Goal: Task Accomplishment & Management: Complete application form

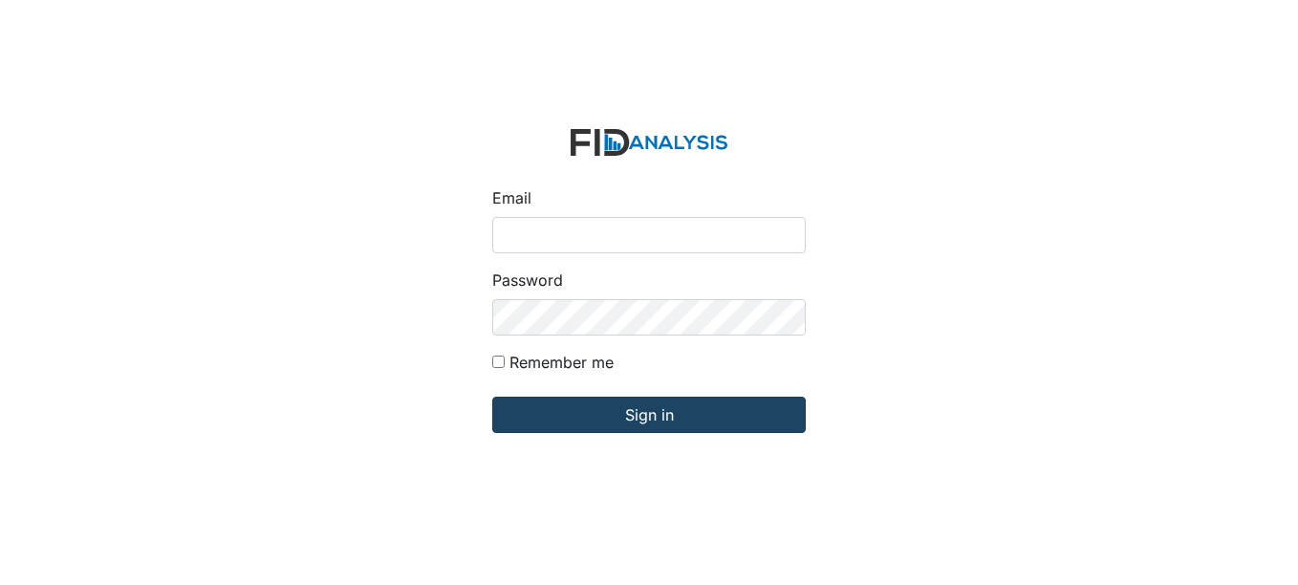
type input "[EMAIL_ADDRESS][DOMAIN_NAME]"
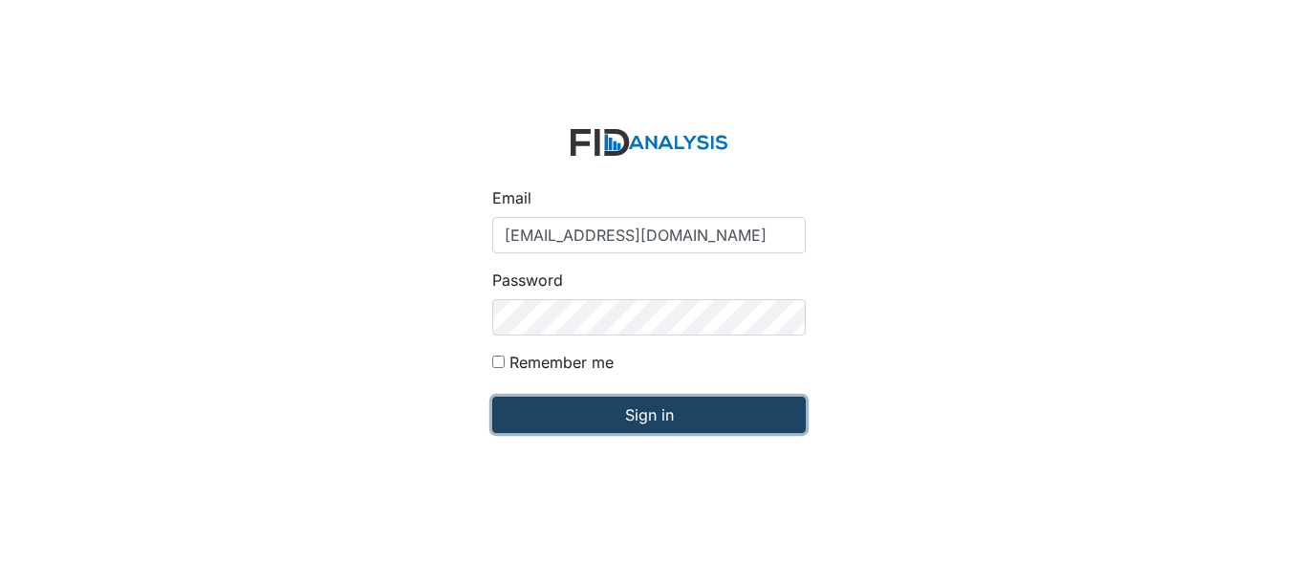
click at [647, 413] on input "Sign in" at bounding box center [648, 415] width 313 height 36
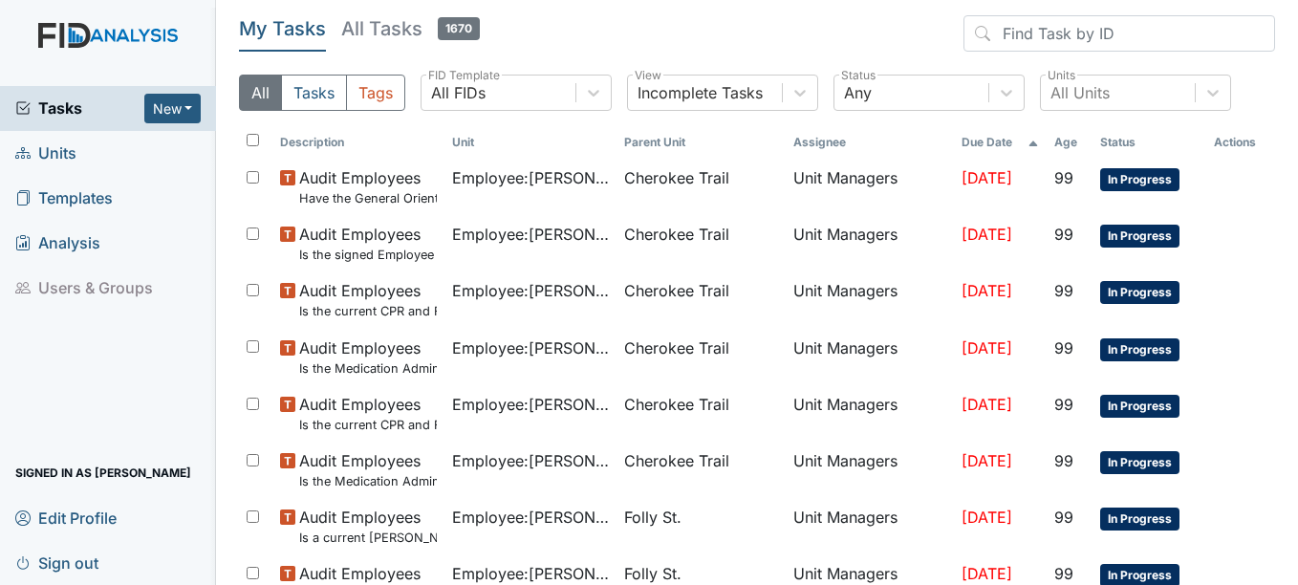
click at [41, 154] on span "Units" at bounding box center [45, 154] width 61 height 30
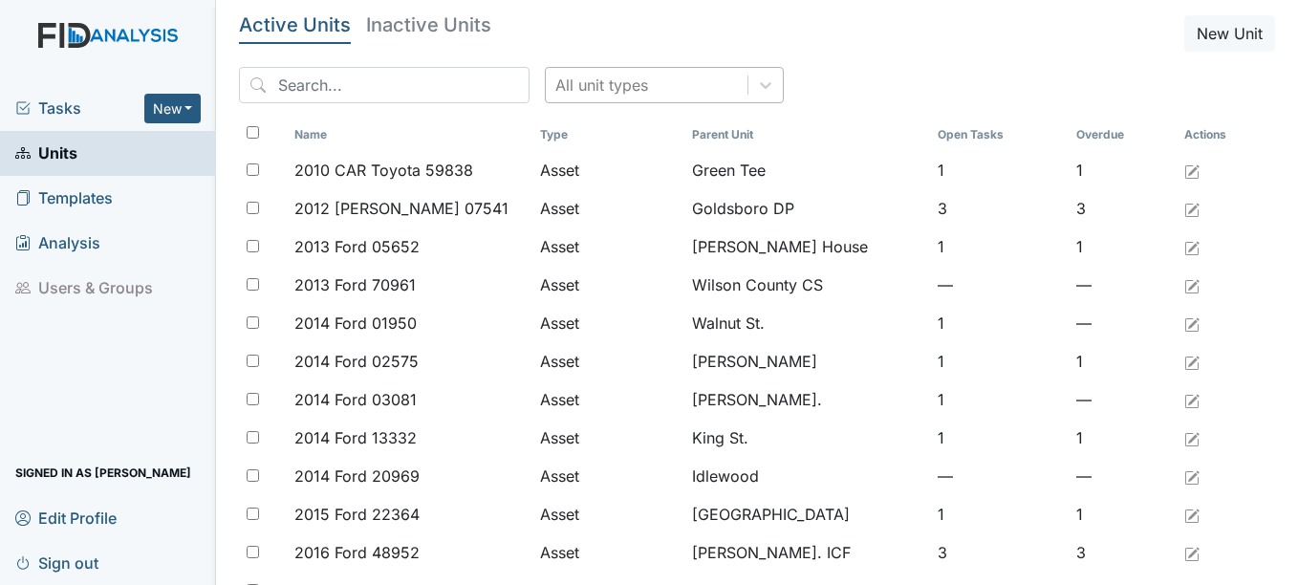
click at [604, 76] on div "All unit types" at bounding box center [601, 85] width 93 height 23
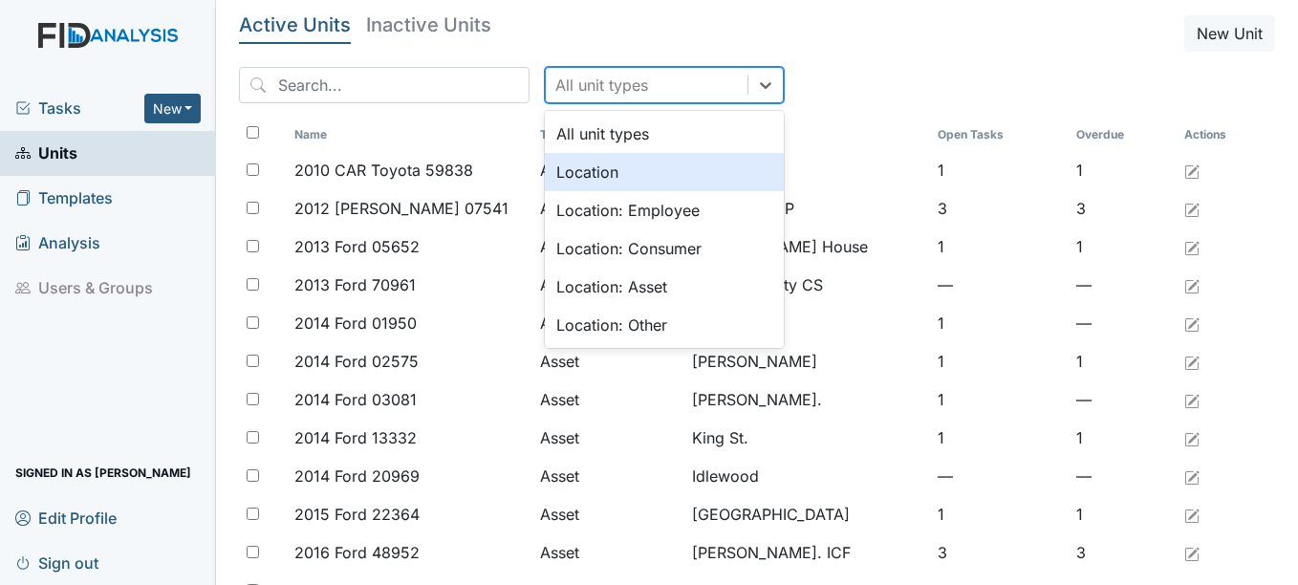
click at [555, 175] on div "Location" at bounding box center [664, 172] width 239 height 38
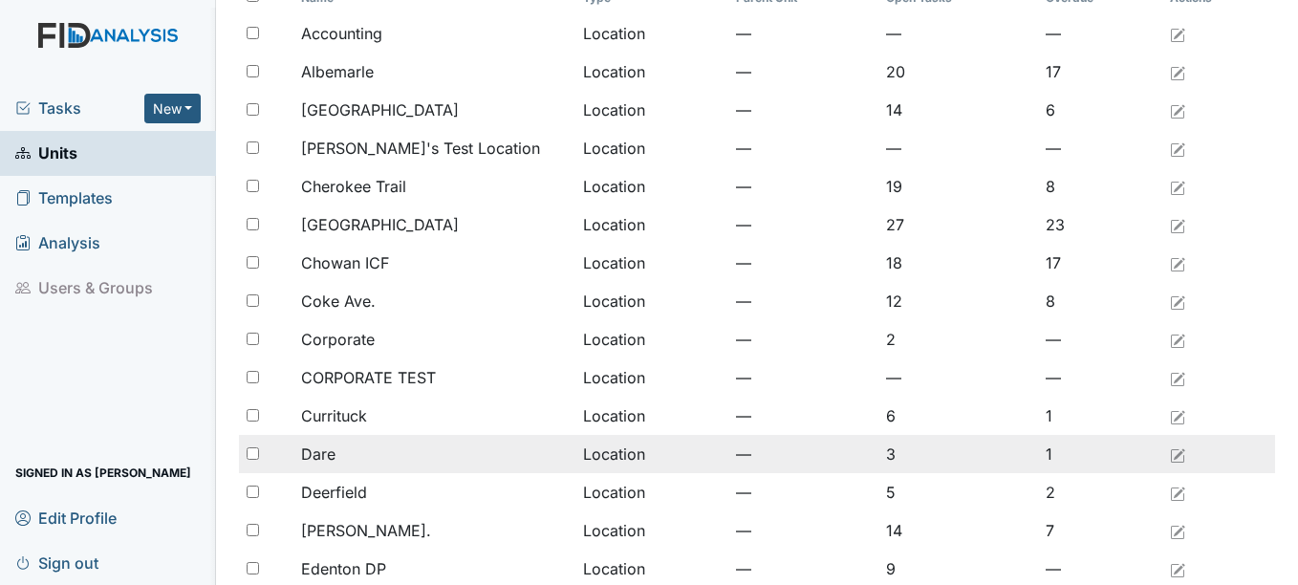
scroll to position [382, 0]
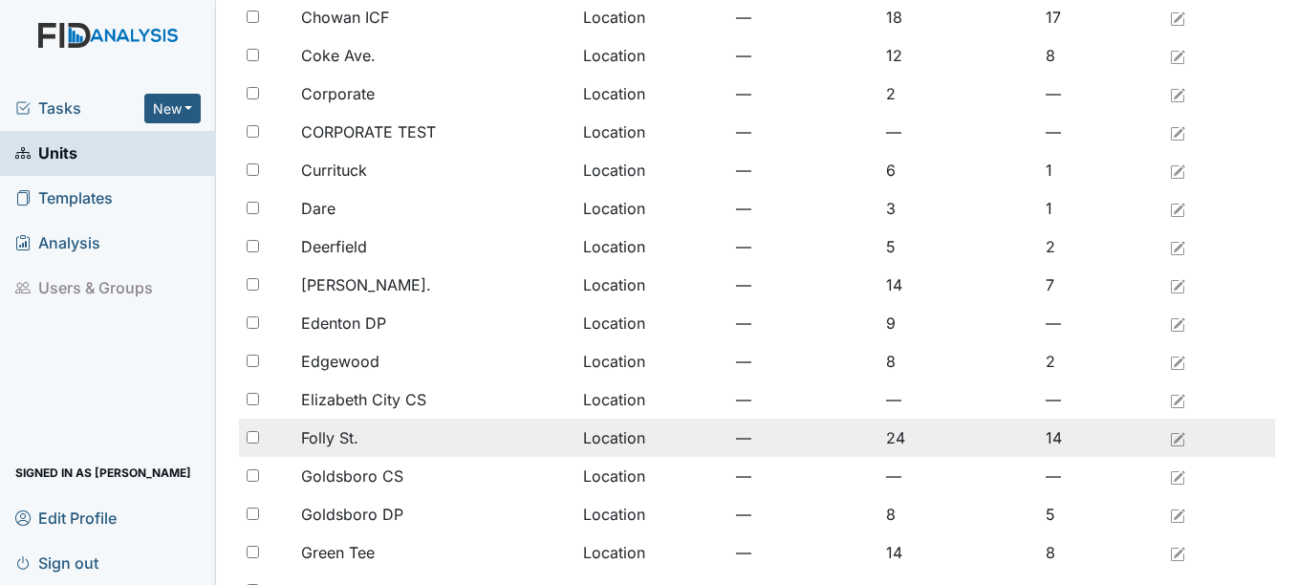
click at [352, 435] on span "Folly St." at bounding box center [329, 437] width 57 height 23
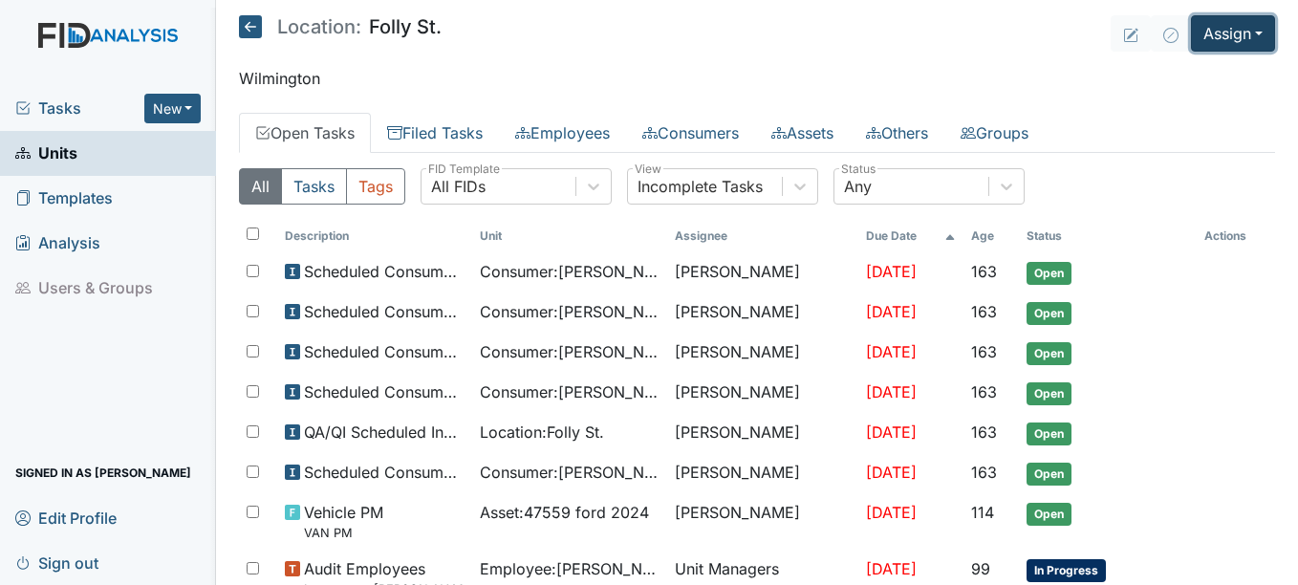
click at [1229, 30] on button "Assign" at bounding box center [1233, 33] width 84 height 36
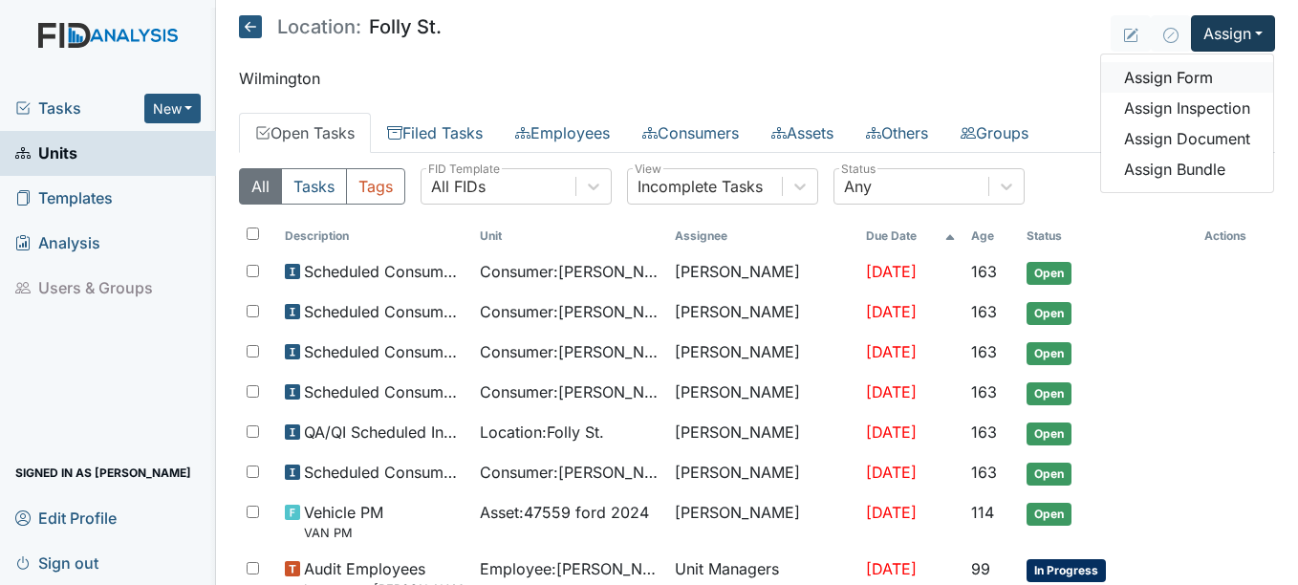
click at [1157, 76] on link "Assign Form" at bounding box center [1187, 77] width 172 height 31
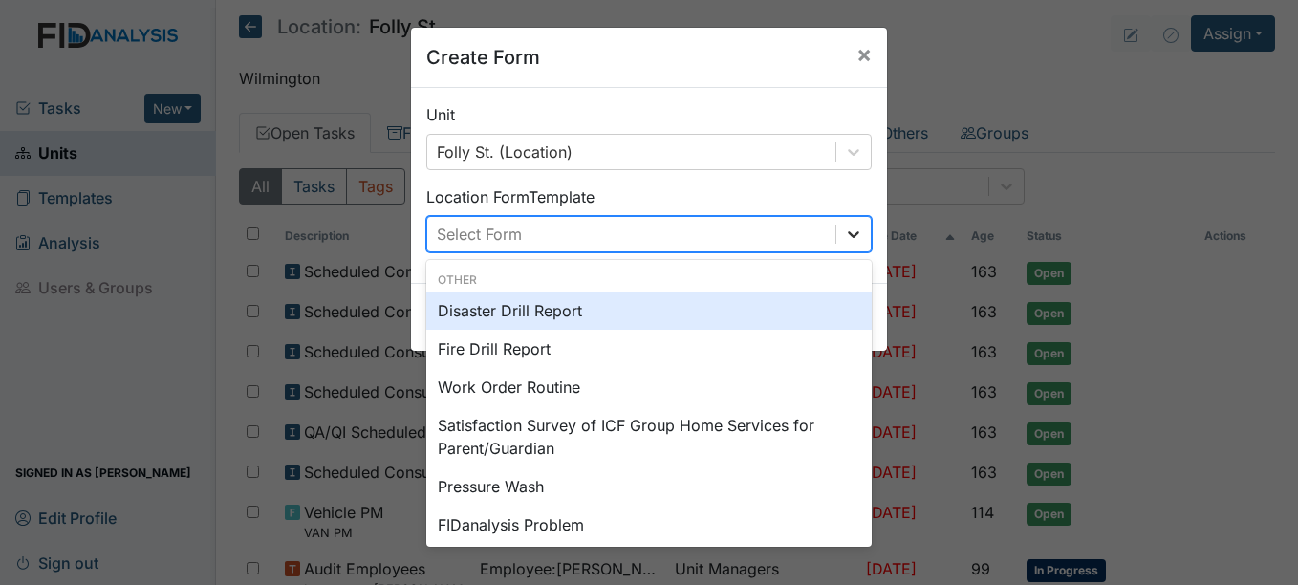
click at [844, 238] on icon at bounding box center [853, 234] width 19 height 19
click at [649, 319] on div "Disaster Drill Report" at bounding box center [648, 311] width 445 height 38
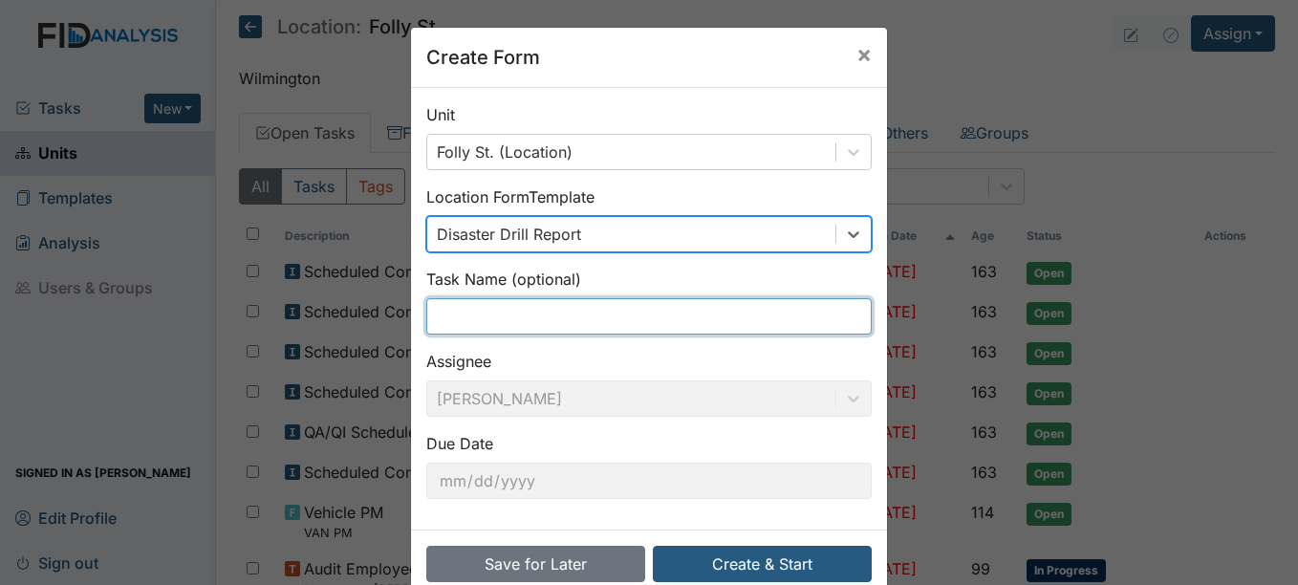
click at [649, 319] on input "text" at bounding box center [648, 316] width 445 height 36
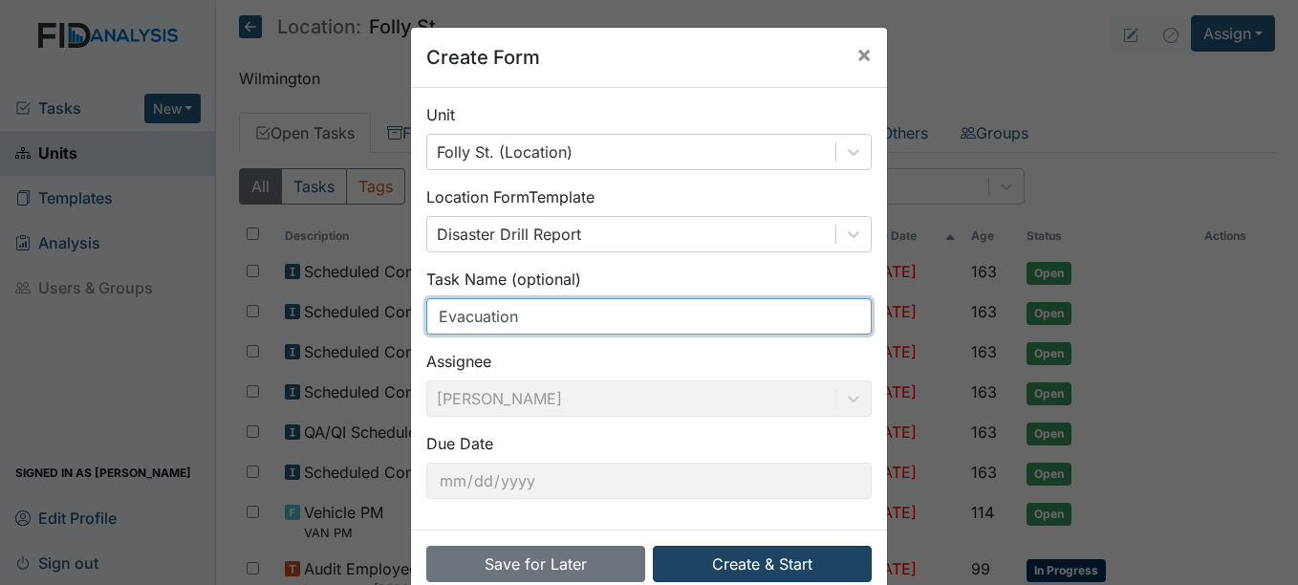
type input "Evacuation"
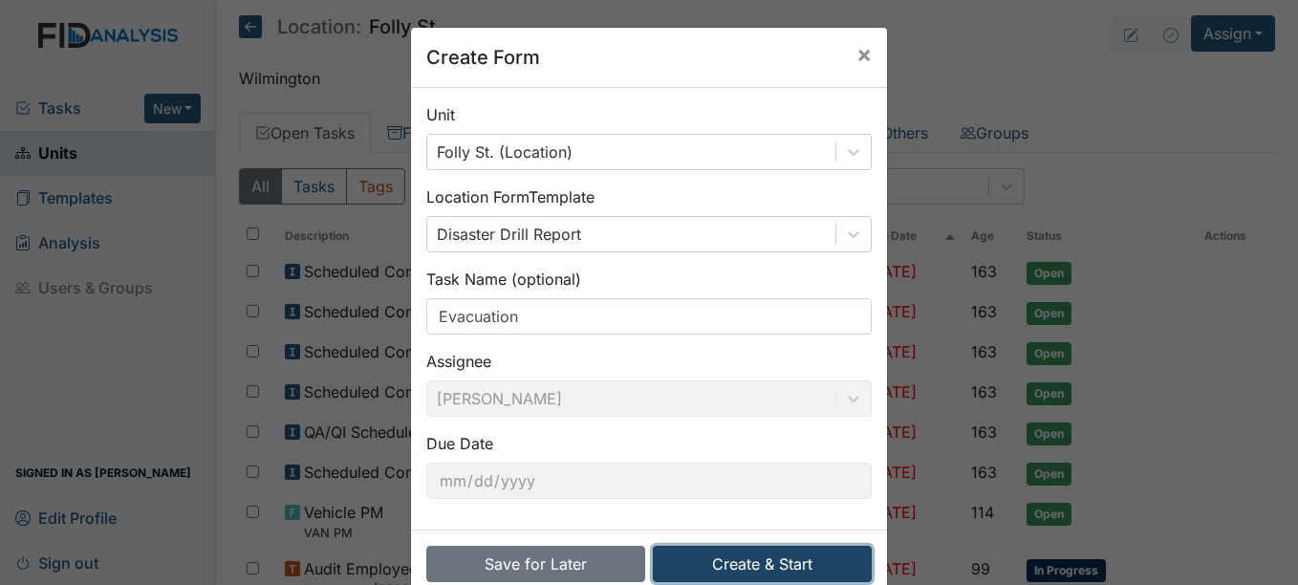
click at [761, 559] on button "Create & Start" at bounding box center [762, 564] width 219 height 36
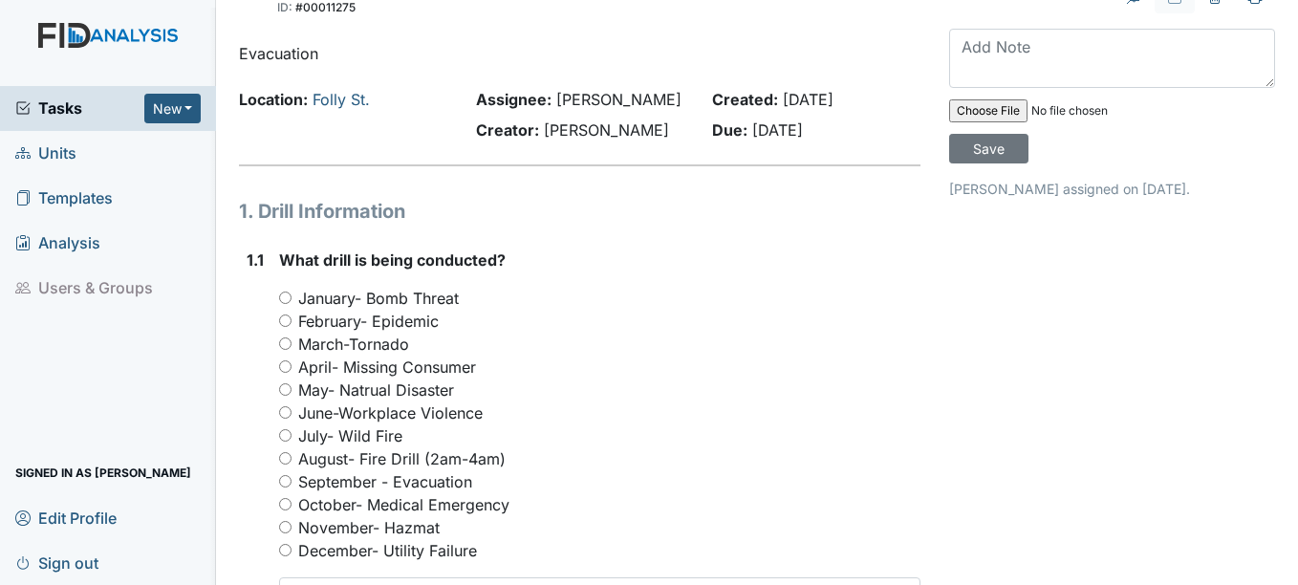
scroll to position [96, 0]
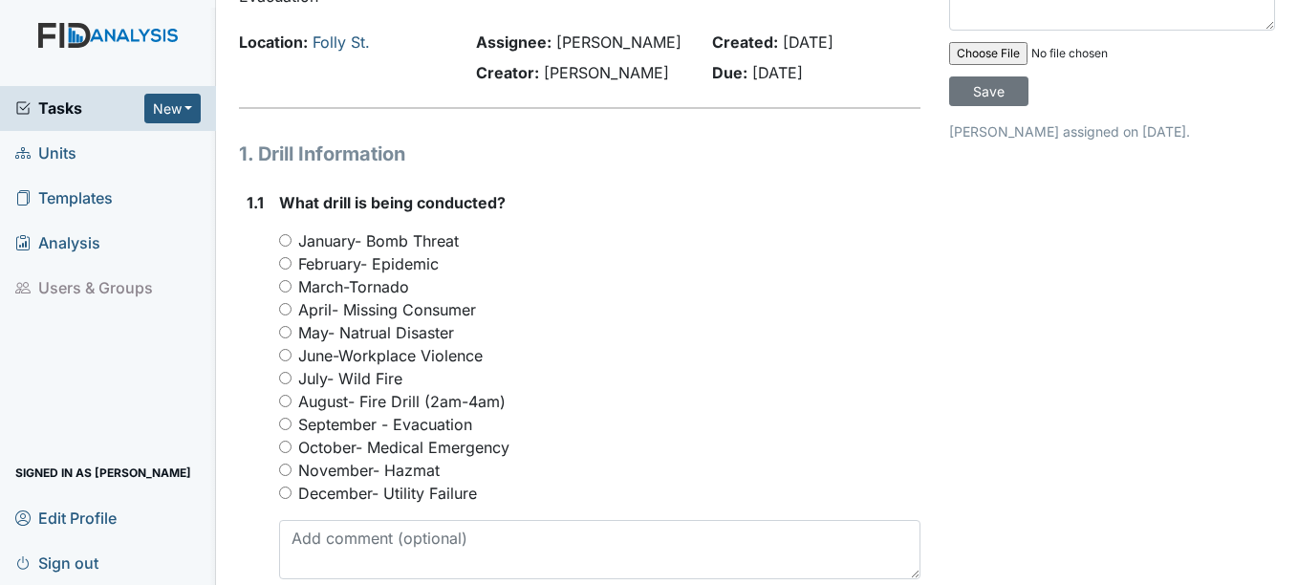
click at [284, 430] on input "September - Evacuation" at bounding box center [285, 424] width 12 height 12
radio input "true"
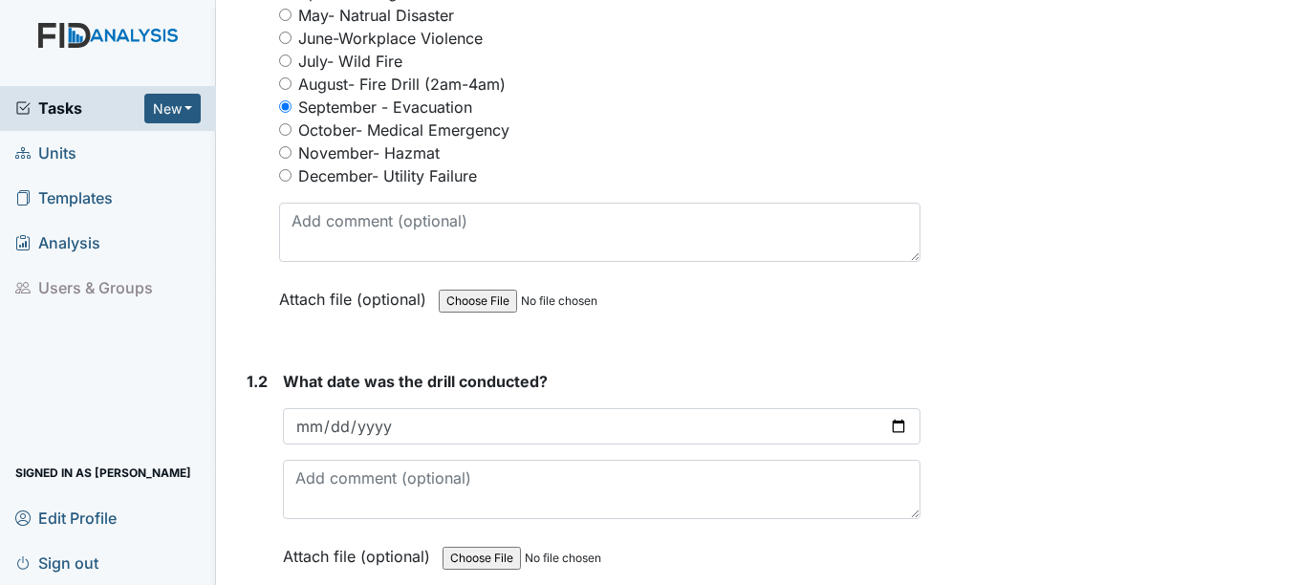
scroll to position [382, 0]
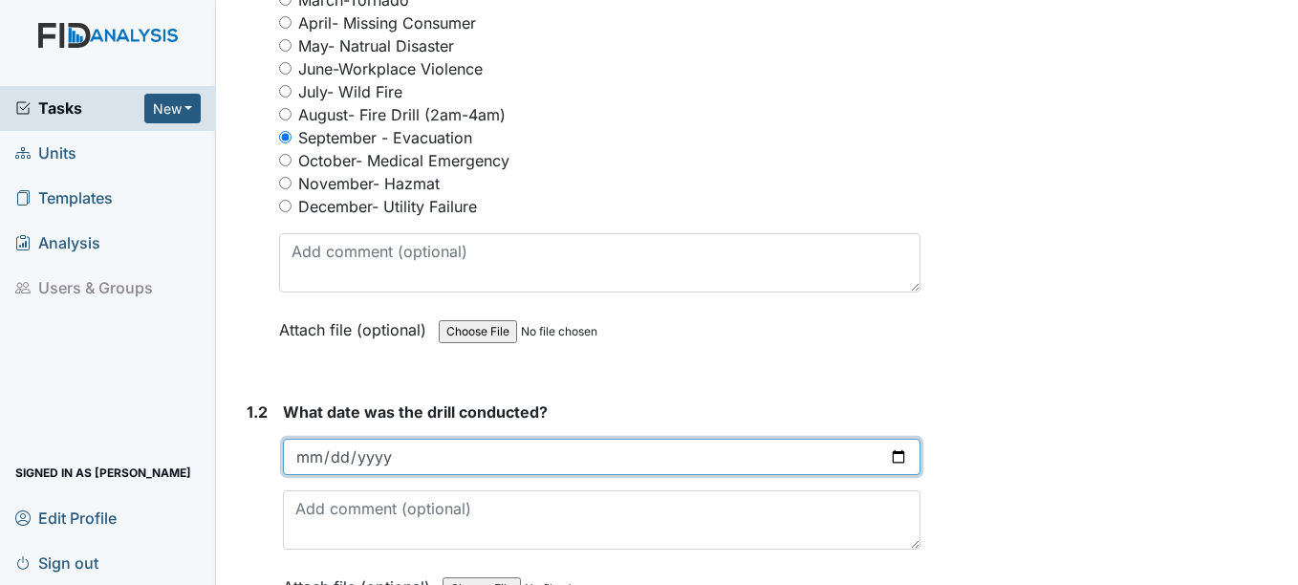
click at [446, 466] on input "date" at bounding box center [601, 457] width 637 height 36
click at [893, 475] on input "date" at bounding box center [601, 457] width 637 height 36
type input "2025-09-26"
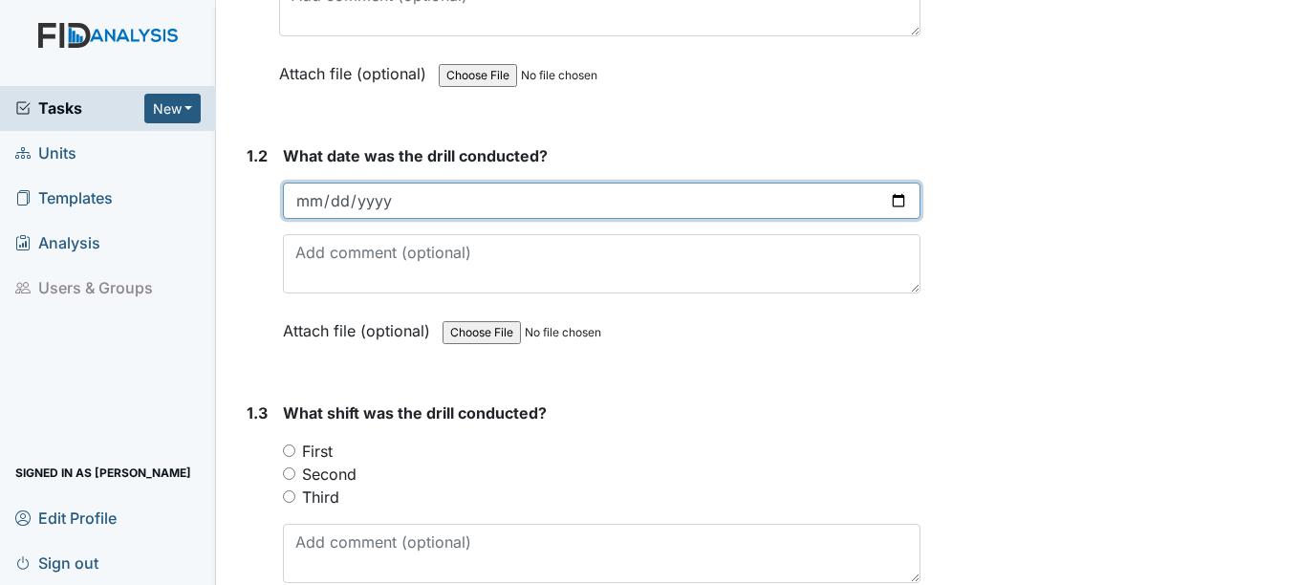
scroll to position [765, 0]
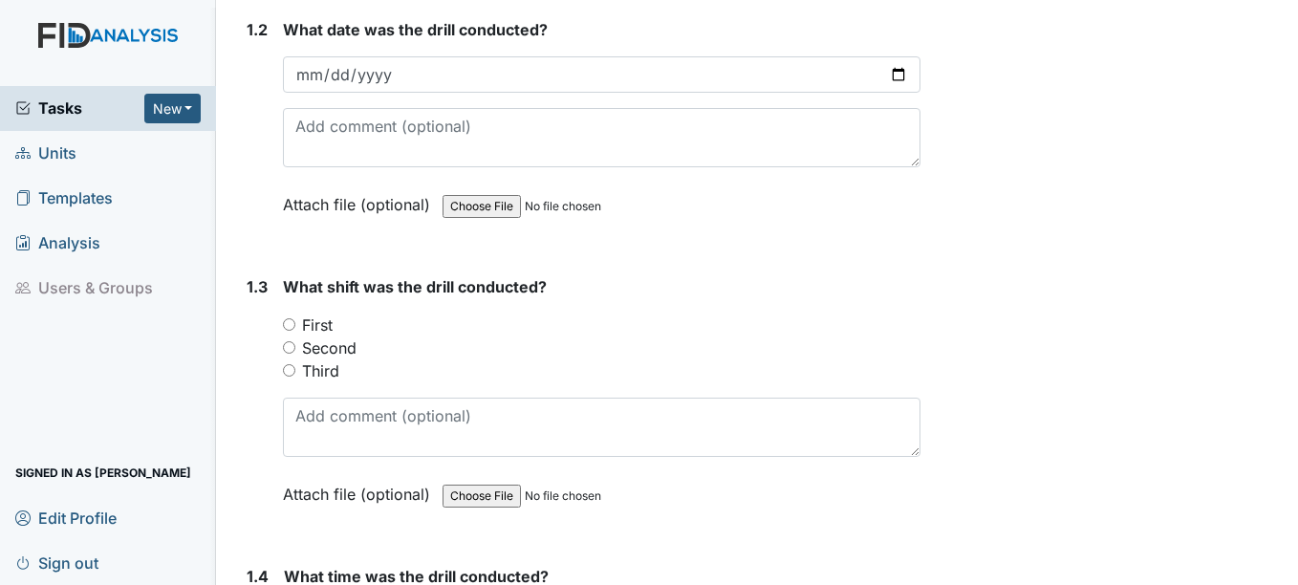
click at [292, 354] on input "Second" at bounding box center [289, 347] width 12 height 12
radio input "true"
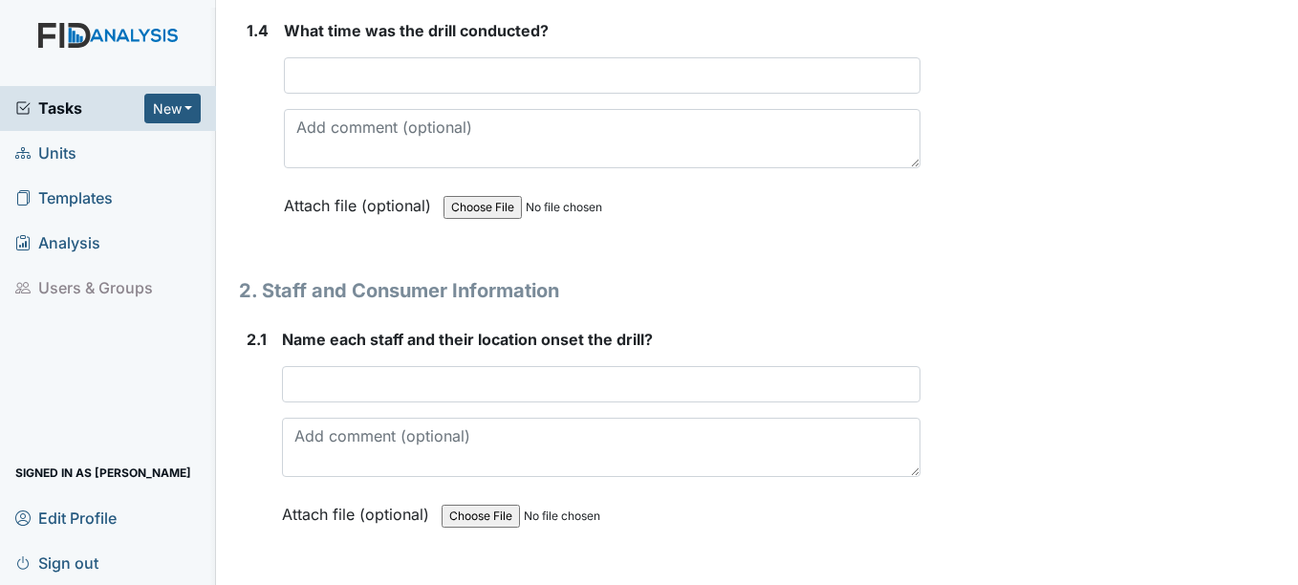
scroll to position [1338, 0]
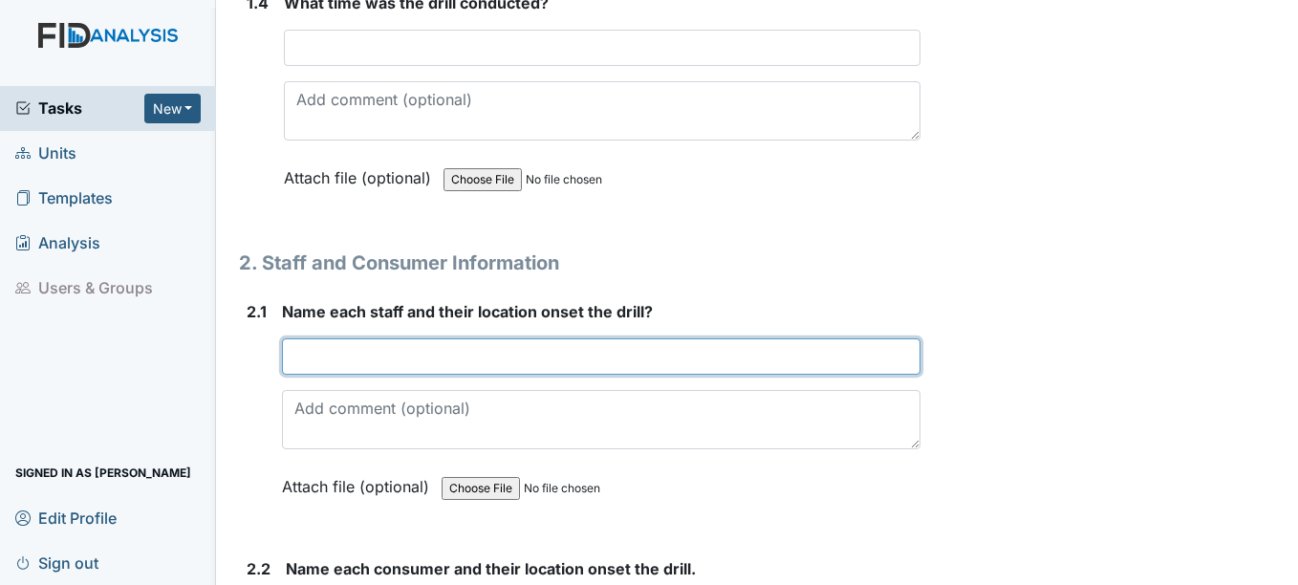
click at [413, 375] on input "text" at bounding box center [601, 356] width 638 height 36
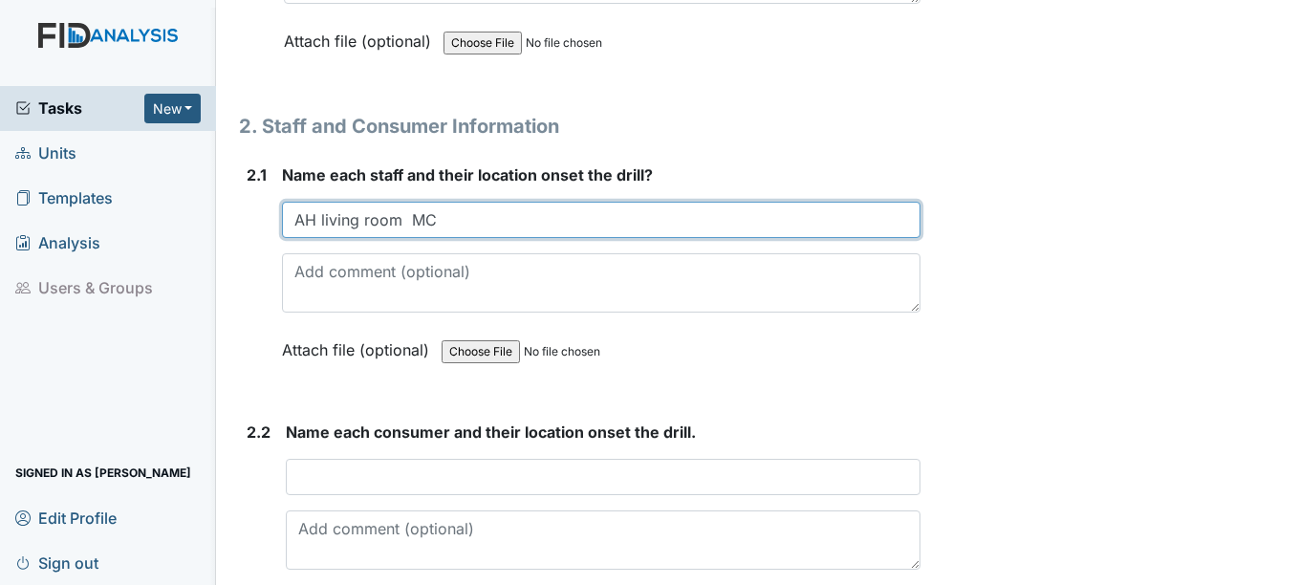
scroll to position [1625, 0]
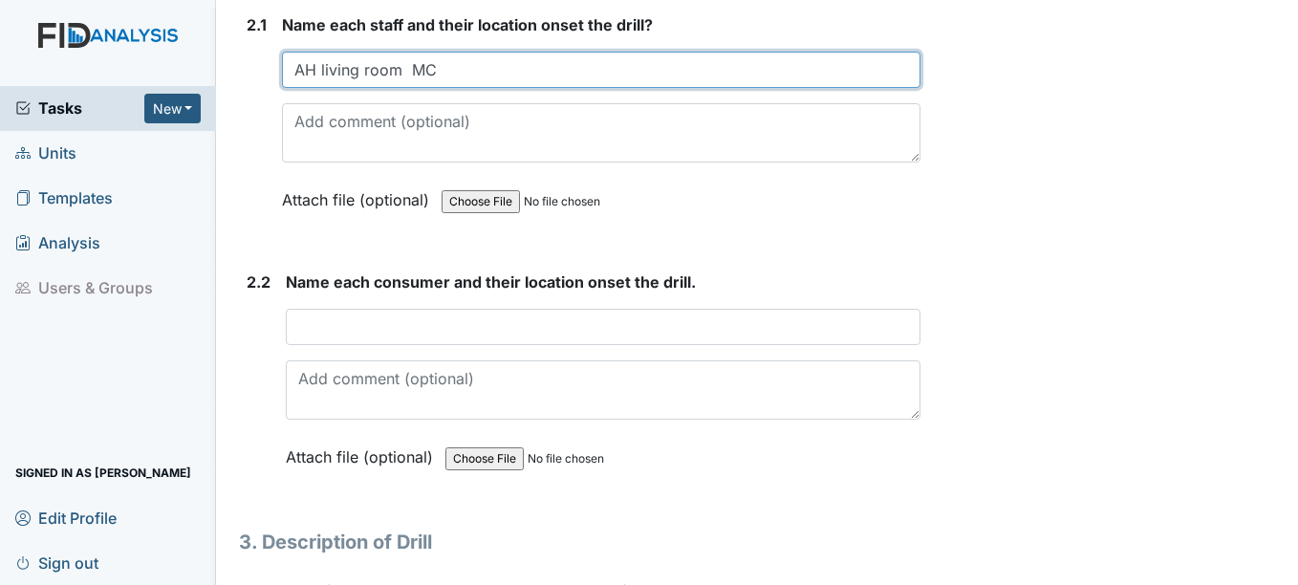
type input "AH living room MC"
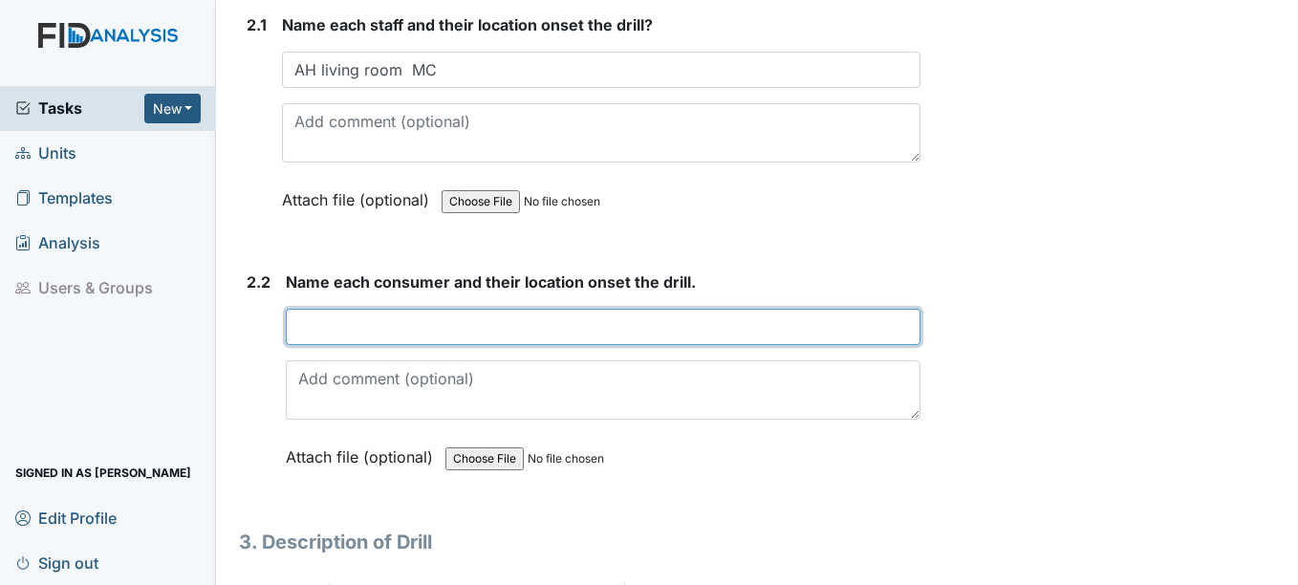
click at [415, 345] on input "text" at bounding box center [603, 327] width 634 height 36
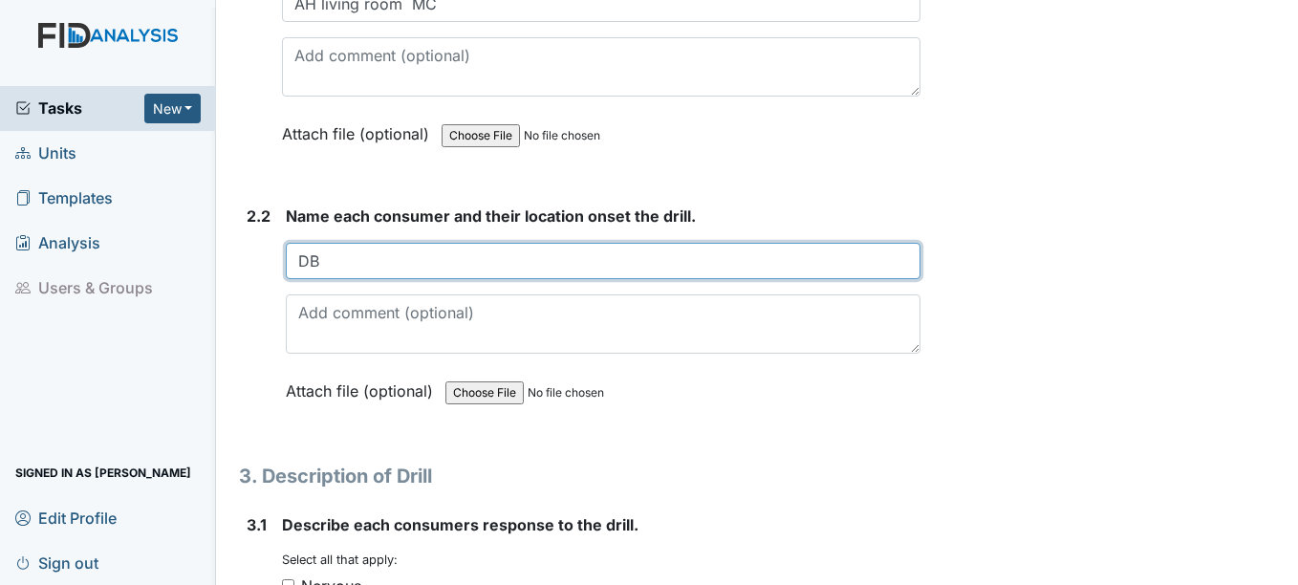
scroll to position [1720, 0]
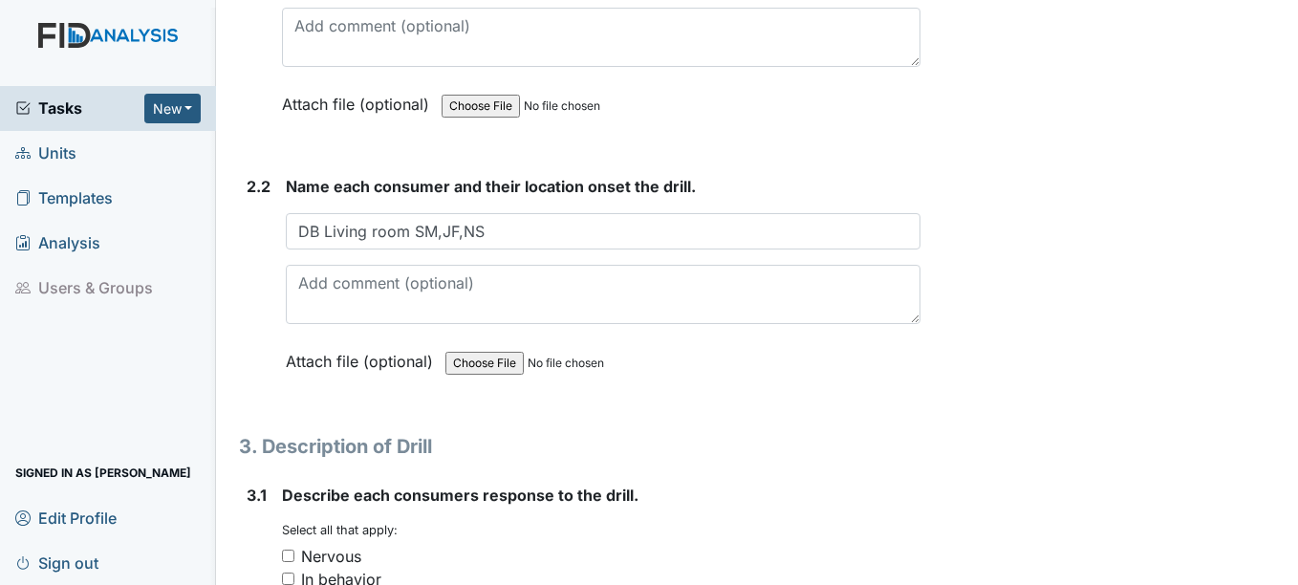
click at [395, 373] on label "Attach file (optional)" at bounding box center [363, 355] width 155 height 33
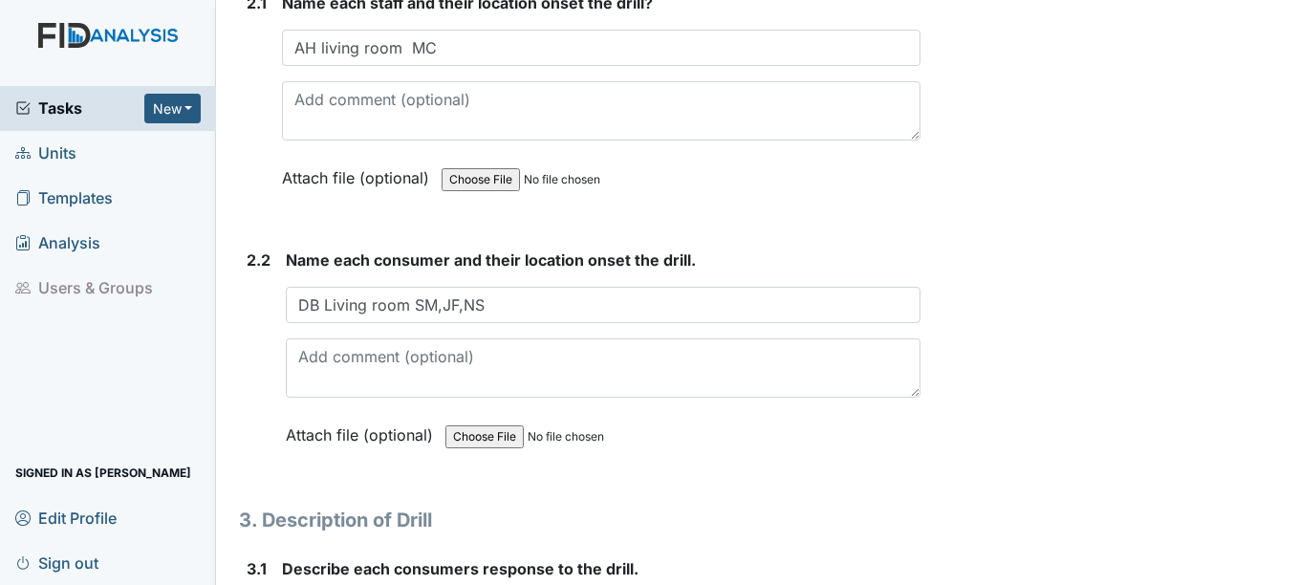
scroll to position [1563, 0]
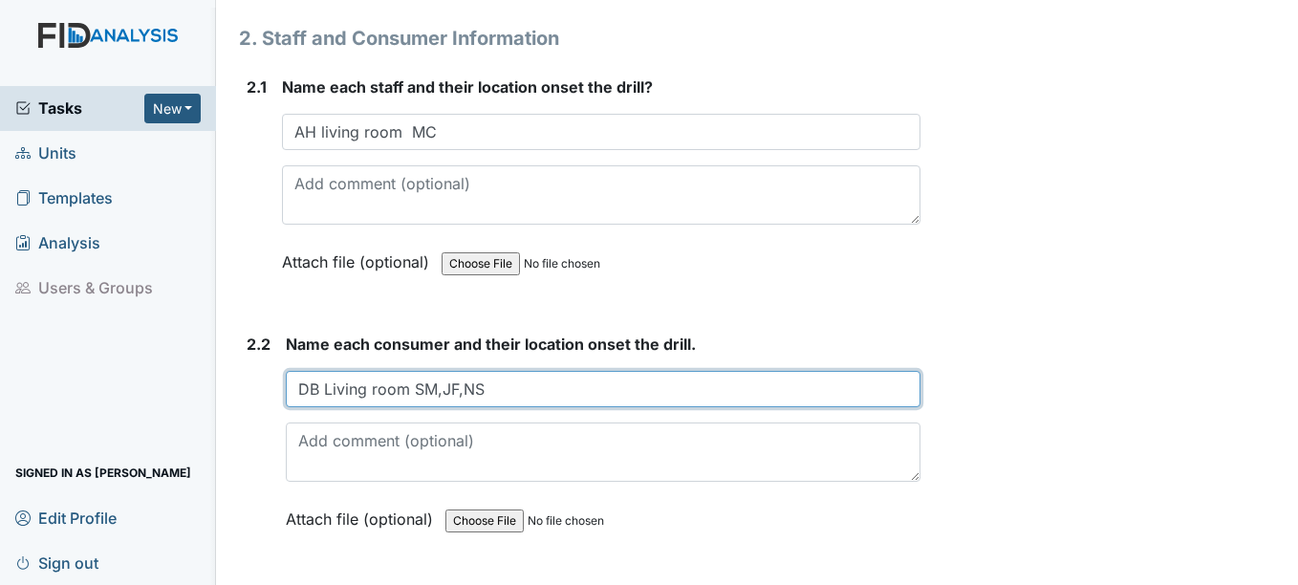
click at [556, 407] on input "DB Living room SM,JF,NS" at bounding box center [603, 389] width 634 height 36
drag, startPoint x: 447, startPoint y: 420, endPoint x: 681, endPoint y: 425, distance: 233.3
drag, startPoint x: 681, startPoint y: 425, endPoint x: 441, endPoint y: 409, distance: 240.5
click at [702, 407] on input "DB Living room SM,JF,NS Bedrooms" at bounding box center [603, 389] width 634 height 36
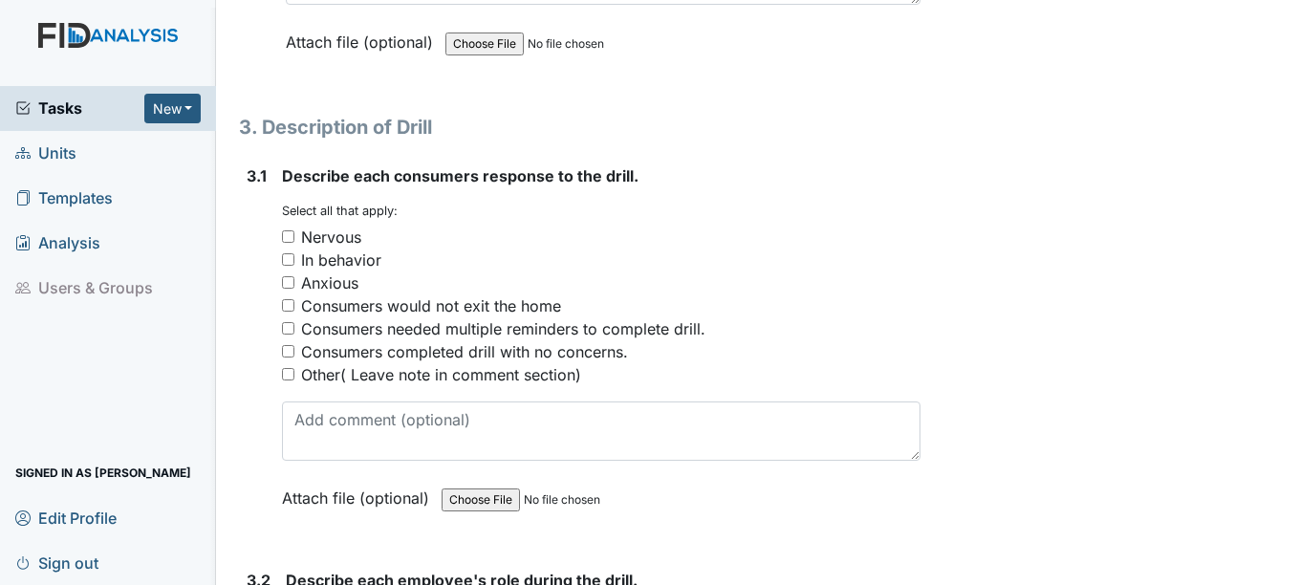
scroll to position [2041, 0]
type input "DB Living room SM, JF,NS Bedrooms"
click at [287, 379] on input "Other( Leave note in comment section)" at bounding box center [288, 373] width 12 height 12
checkbox input "true"
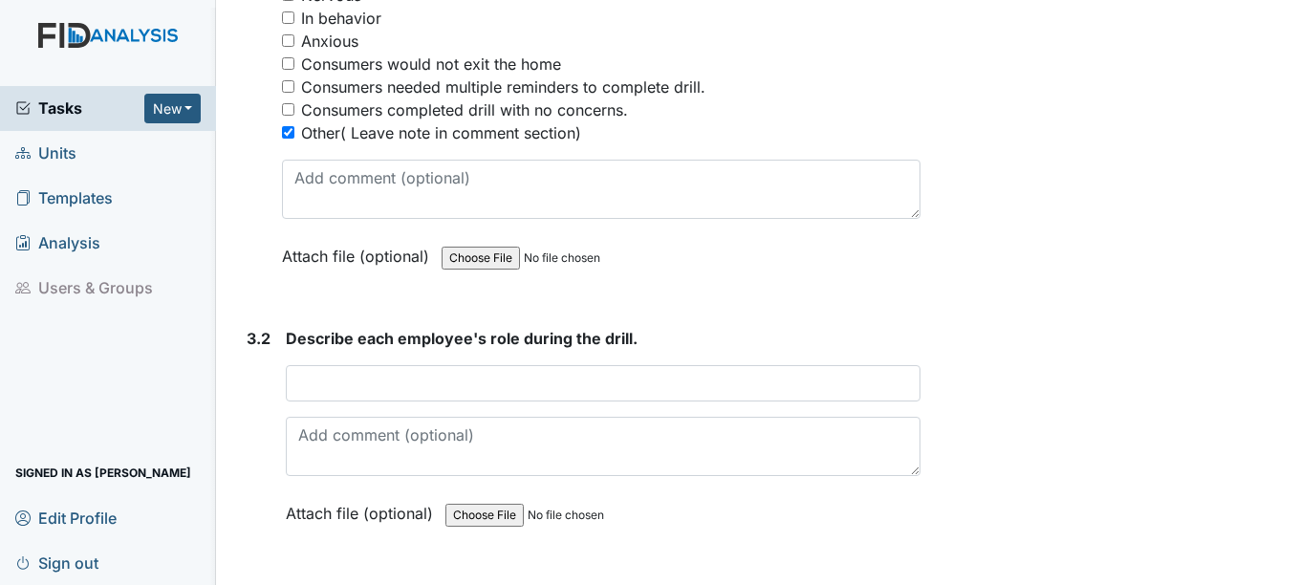
scroll to position [2327, 0]
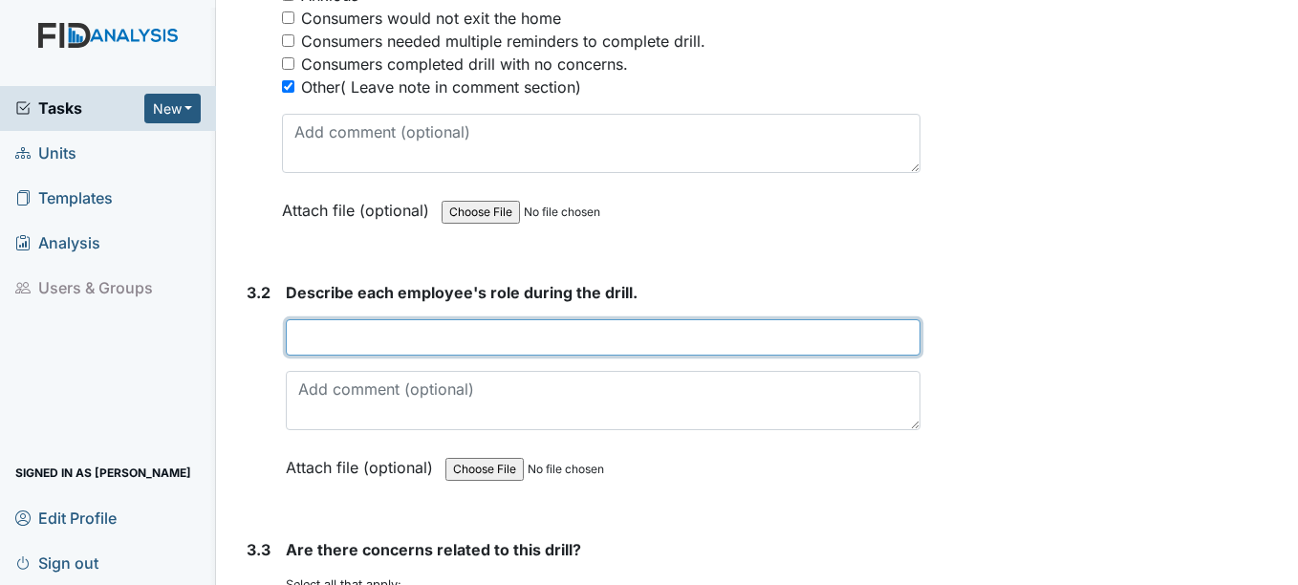
click at [427, 356] on input "text" at bounding box center [603, 337] width 634 height 36
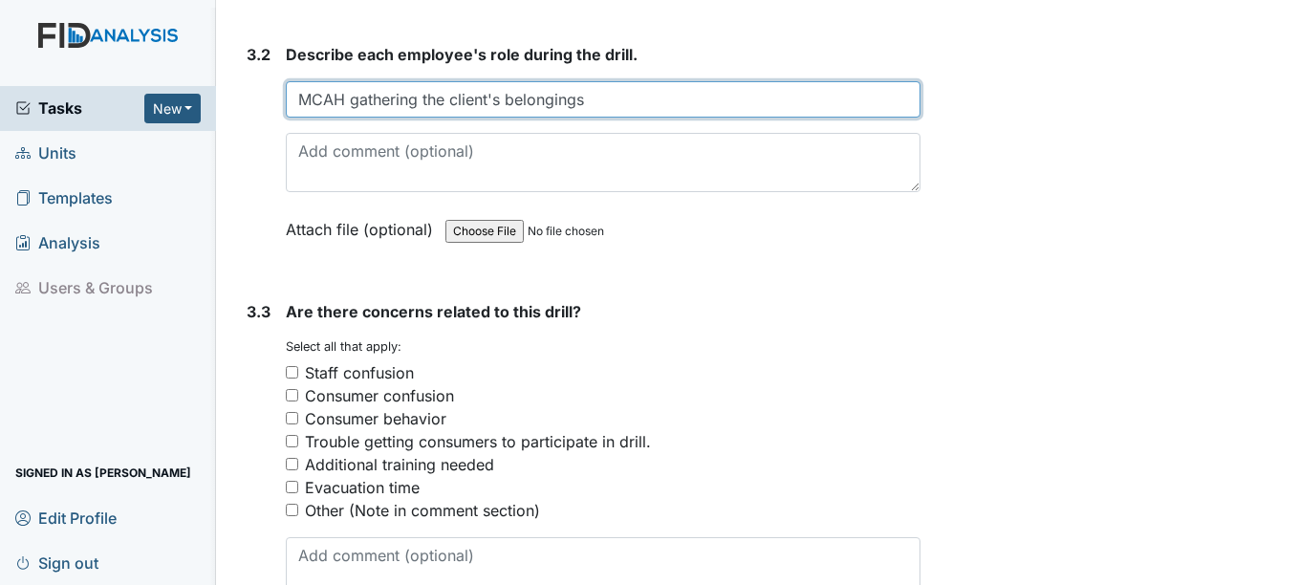
scroll to position [2614, 0]
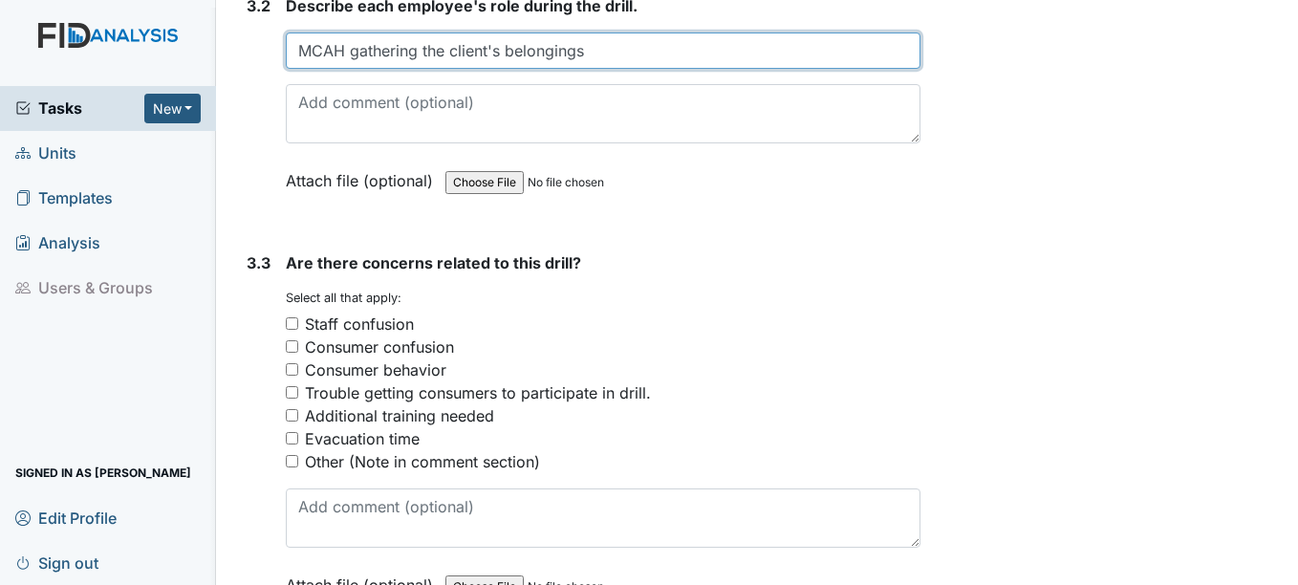
type input "MCAH gathering the client's belongings"
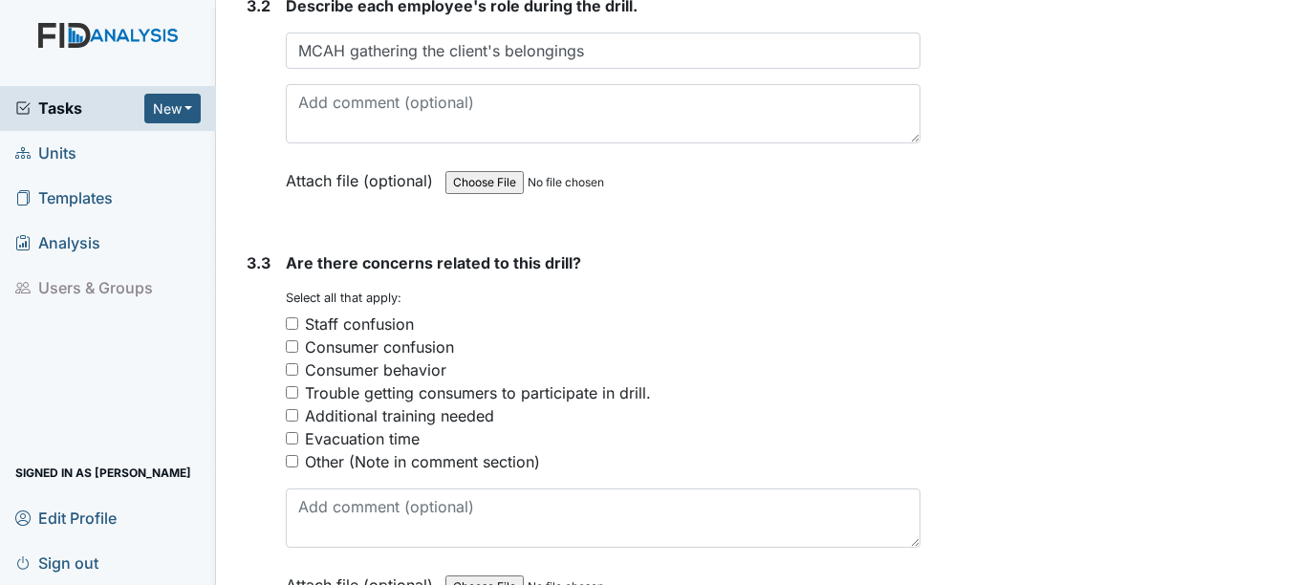
click at [292, 467] on input "Other (Note in comment section)" at bounding box center [292, 461] width 12 height 12
checkbox input "true"
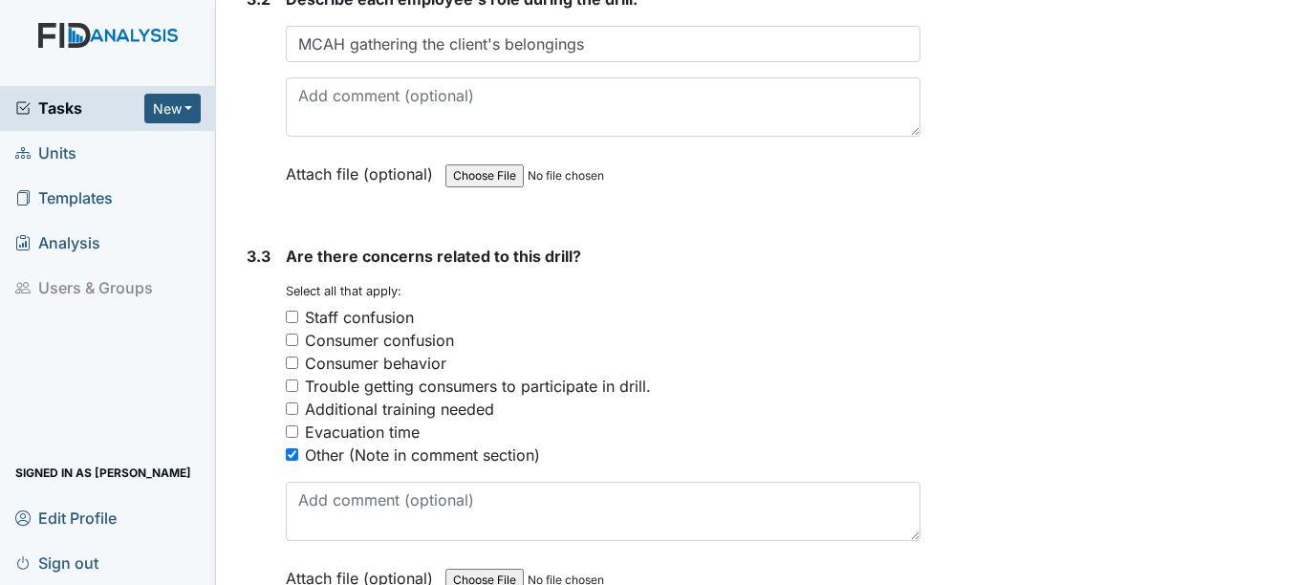
scroll to position [2585, 0]
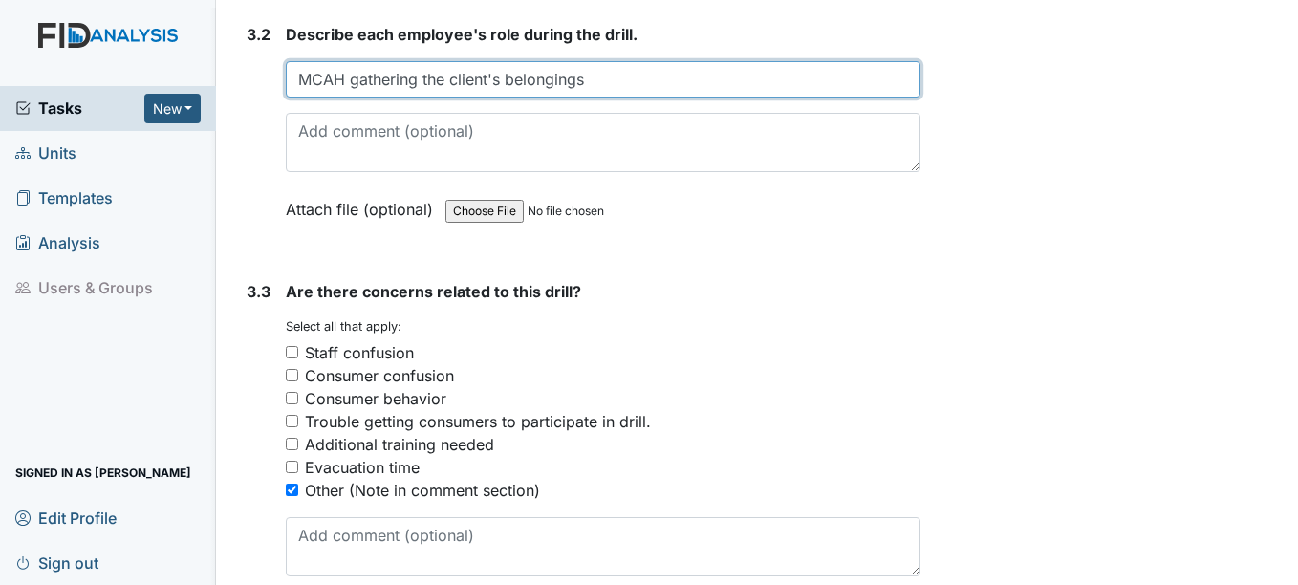
click at [321, 97] on input "MCAH gathering the client's belongings" at bounding box center [603, 79] width 634 height 36
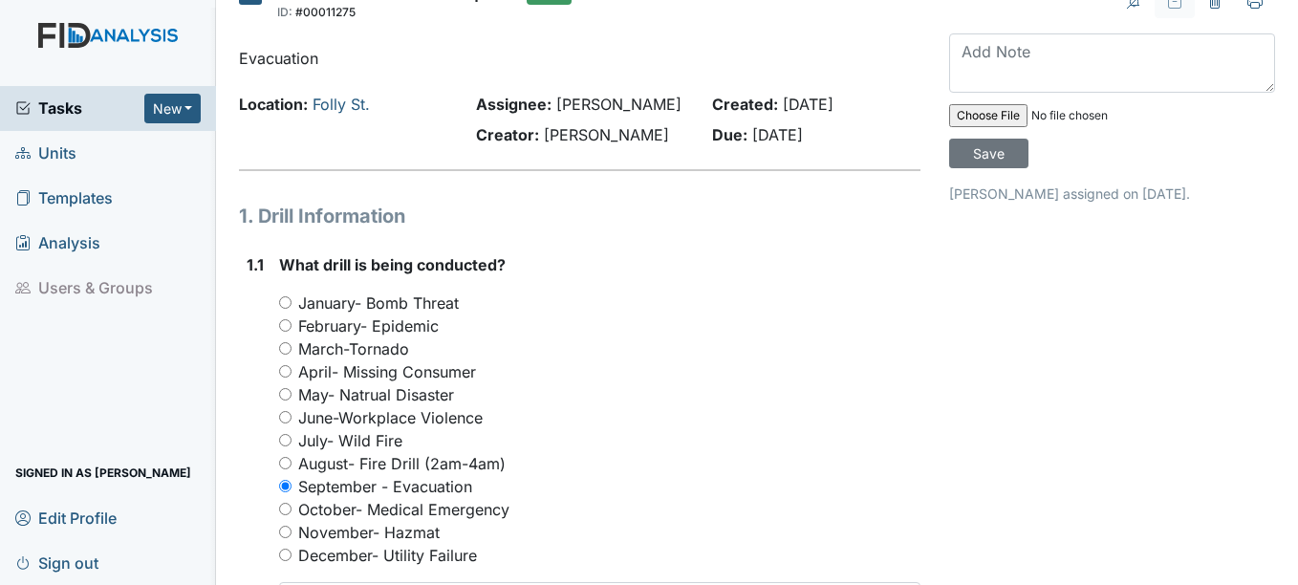
scroll to position [0, 0]
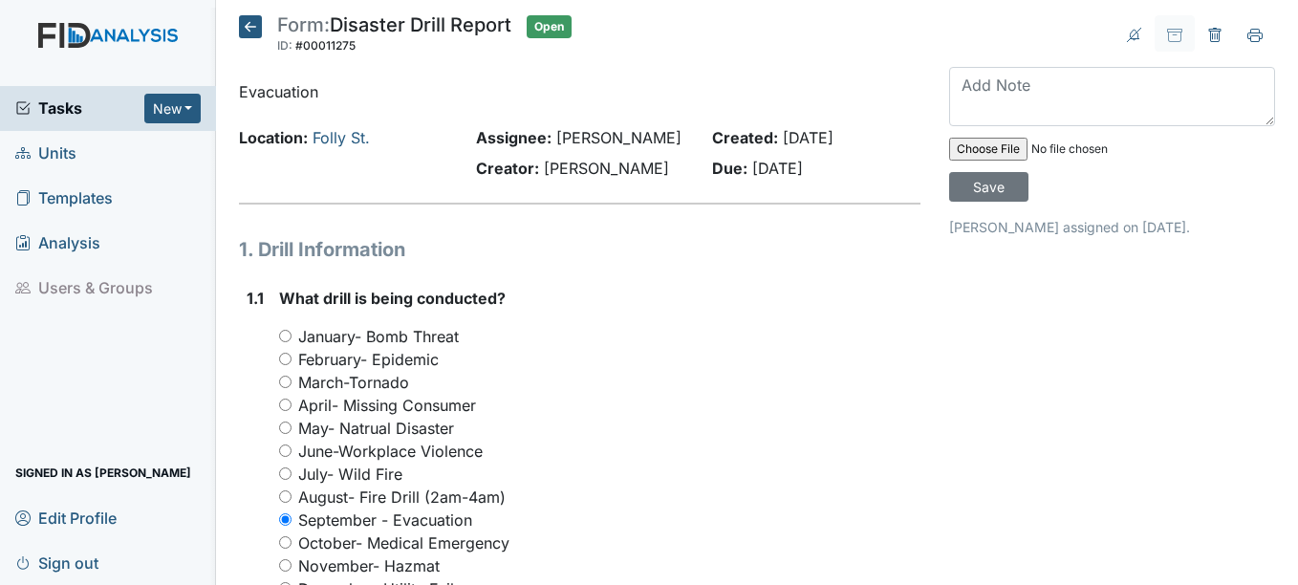
type input "MC, AH gathering the client's belongings"
